Goal: Information Seeking & Learning: Learn about a topic

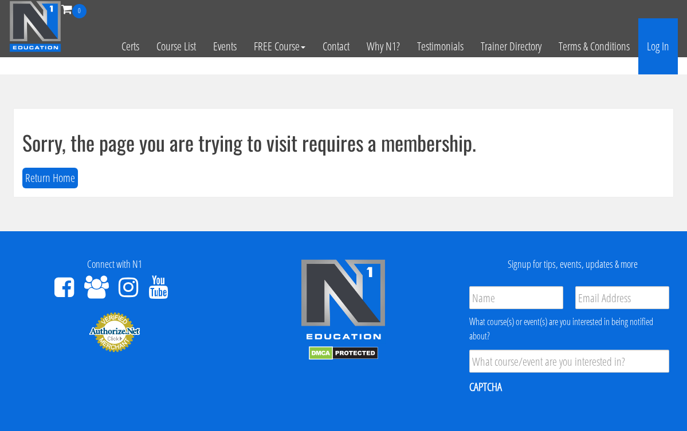
click at [661, 47] on link "Log In" at bounding box center [658, 46] width 40 height 56
click at [658, 53] on link "Log In" at bounding box center [658, 46] width 40 height 56
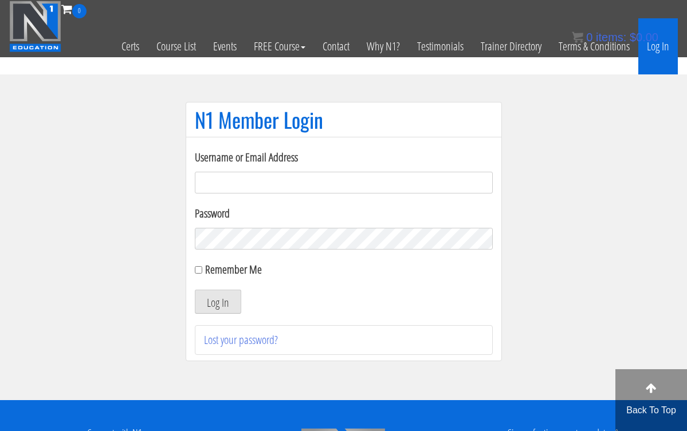
type input "[EMAIL_ADDRESS][DOMAIN_NAME]"
click at [217, 302] on button "Log In" at bounding box center [218, 302] width 46 height 24
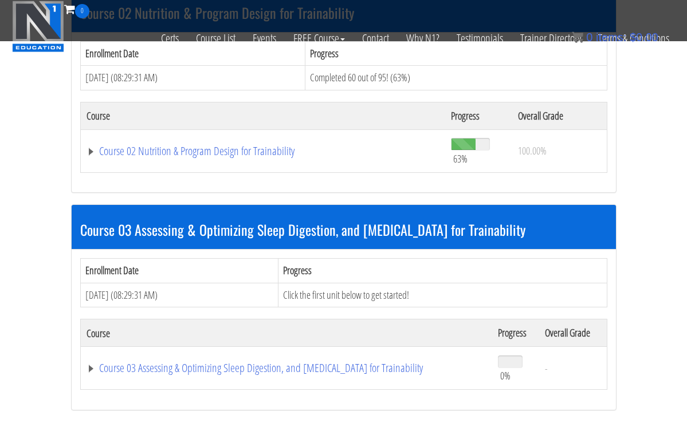
scroll to position [566, 0]
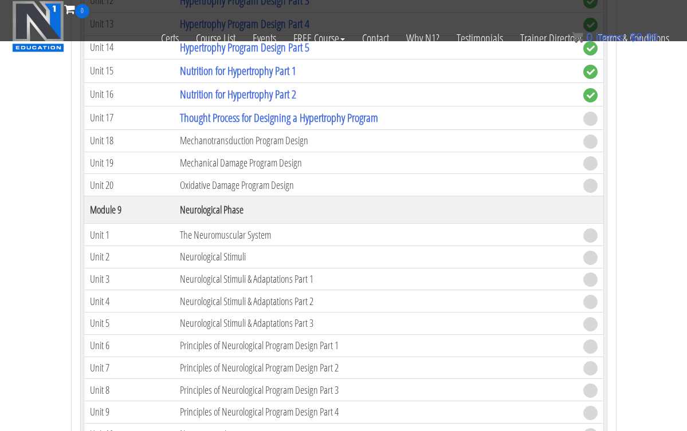
scroll to position [2301, 0]
click at [293, 113] on link "Thought Process for Designing a Hypertrophy Program" at bounding box center [279, 116] width 198 height 15
